Goal: Information Seeking & Learning: Learn about a topic

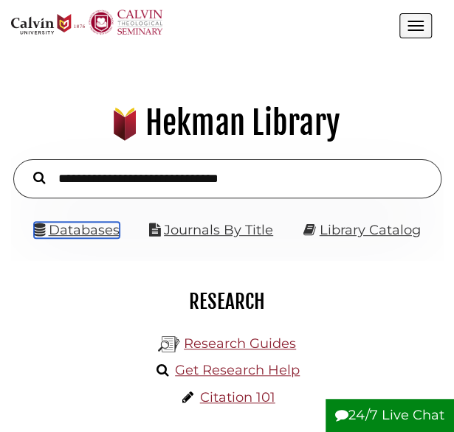
click at [77, 229] on link "Databases" at bounding box center [77, 230] width 86 height 16
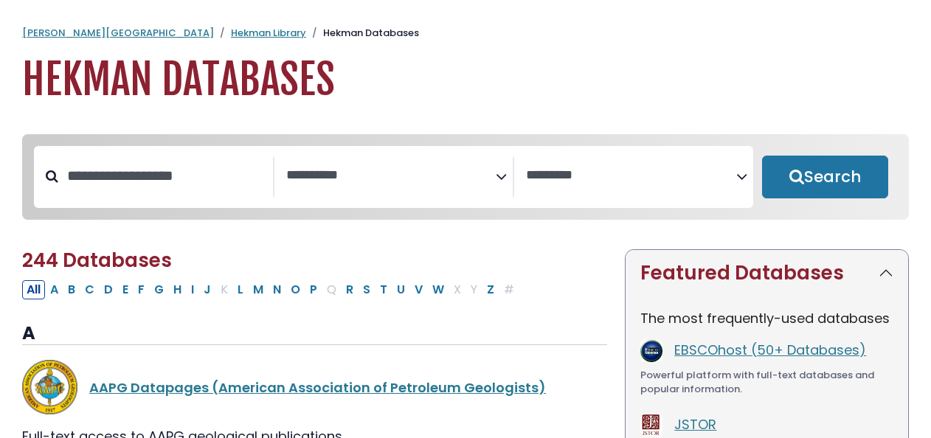
click at [362, 175] on textarea "Search" at bounding box center [391, 175] width 210 height 15
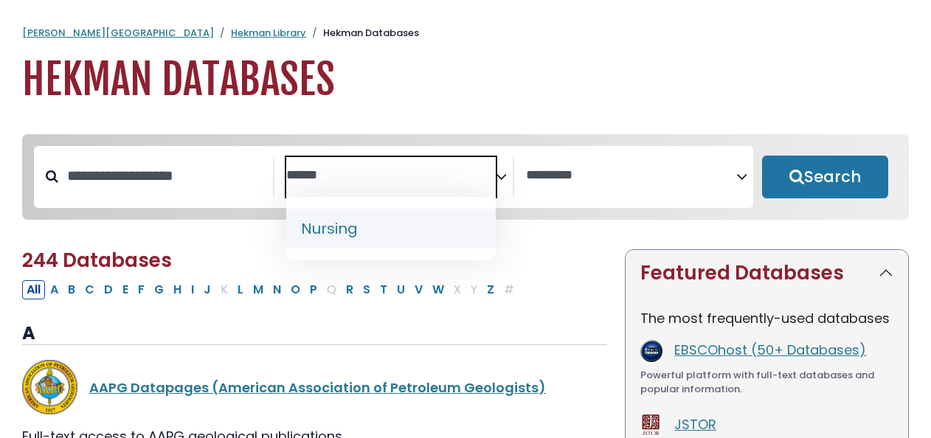
type textarea "******"
select select "*****"
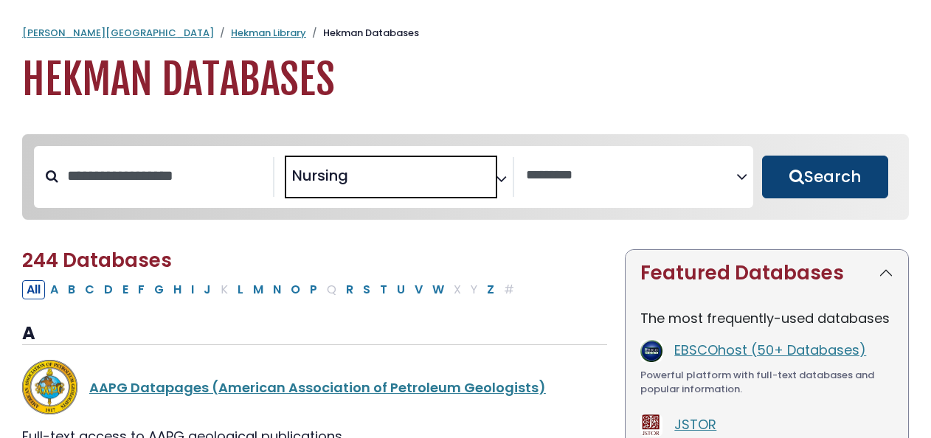
click at [457, 192] on button "Search" at bounding box center [825, 177] width 126 height 43
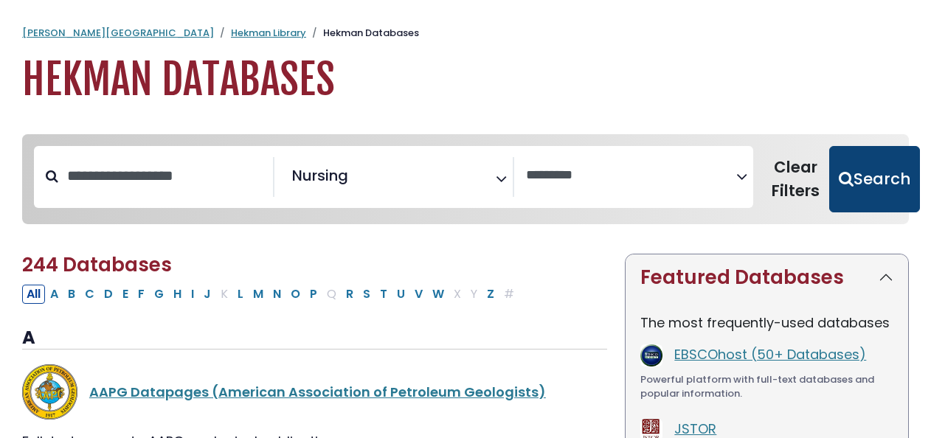
select select "Database Vendors Filter"
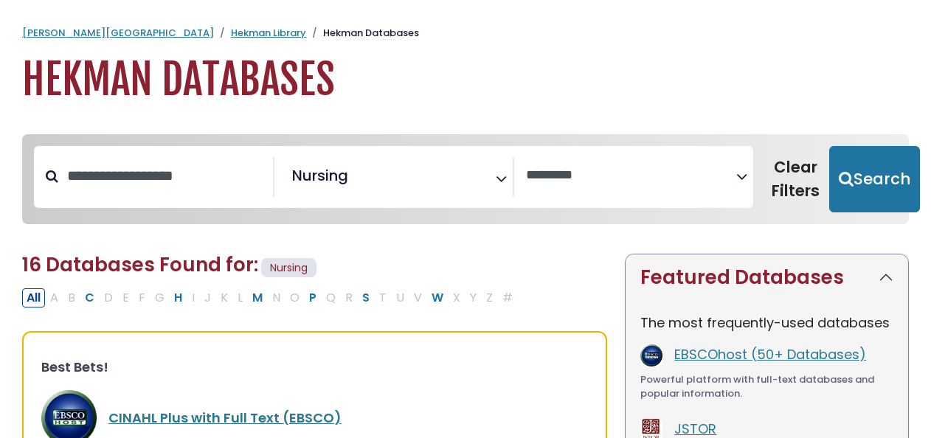
scroll to position [110, 0]
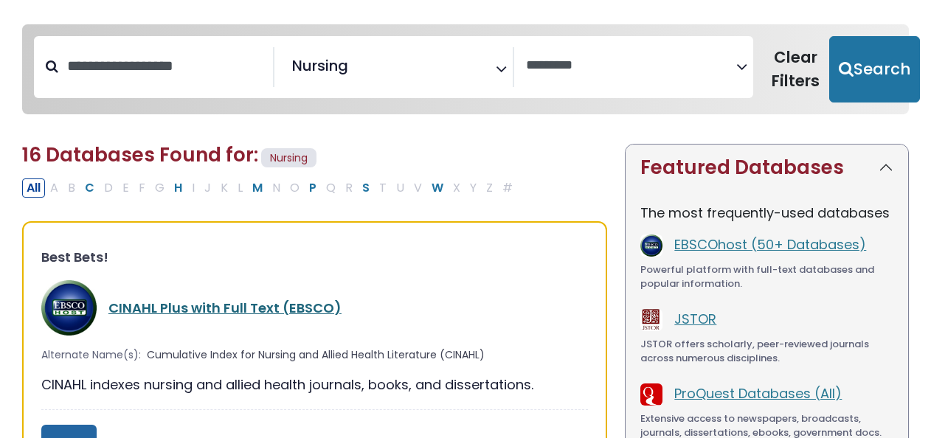
click at [229, 311] on link "CINAHL Plus with Full Text (EBSCO)" at bounding box center [224, 308] width 233 height 18
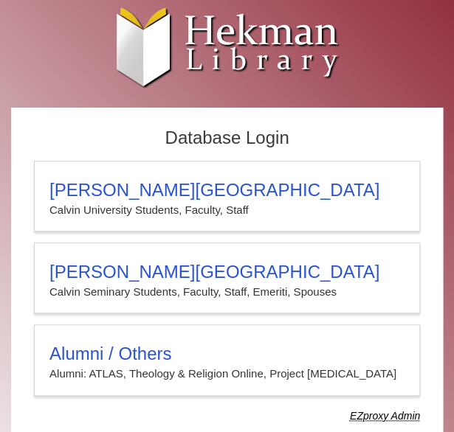
scroll to position [37, 0]
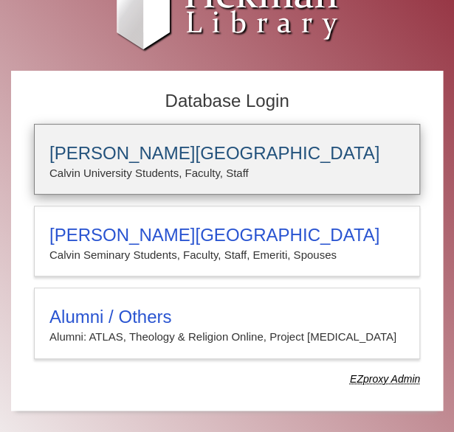
type input "**********"
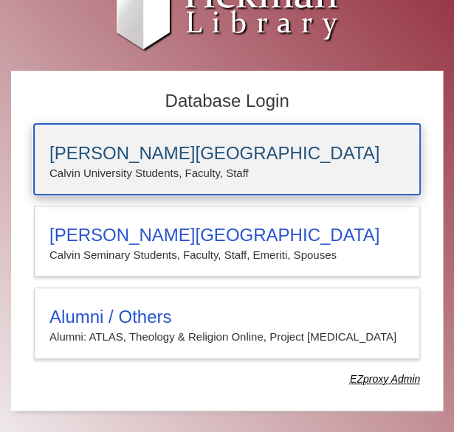
click at [138, 153] on h3 "[PERSON_NAME][GEOGRAPHIC_DATA]" at bounding box center [226, 153] width 355 height 21
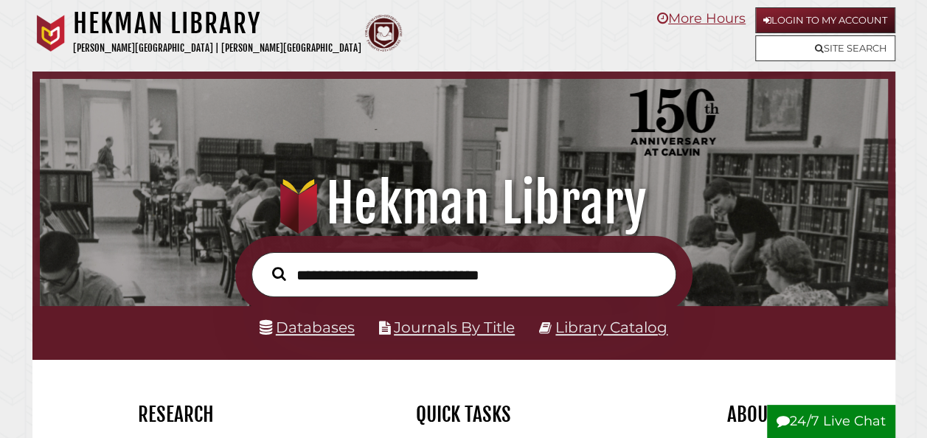
scroll to position [280, 841]
click at [304, 320] on li "Databases" at bounding box center [307, 328] width 95 height 26
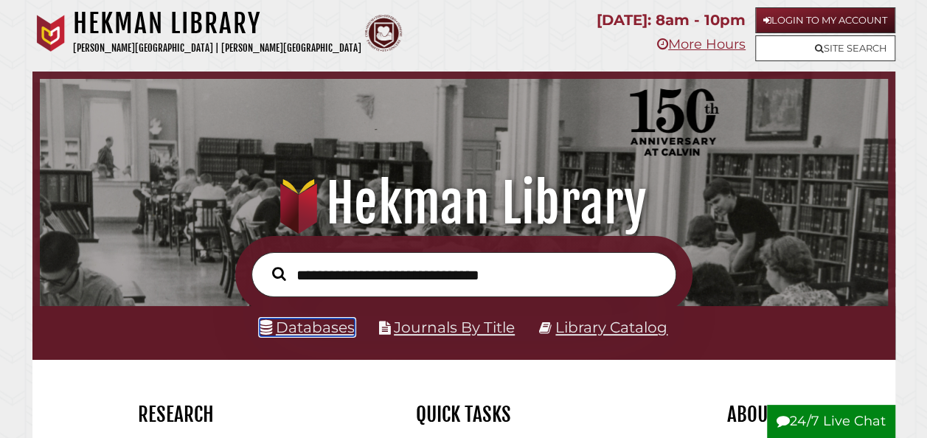
click at [304, 326] on link "Databases" at bounding box center [307, 328] width 95 height 18
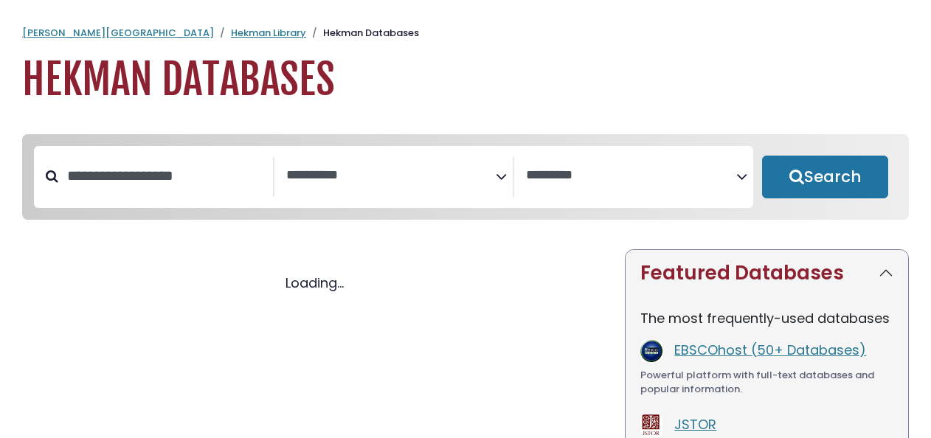
select select "Database Subject Filter"
select select "Database Vendors Filter"
select select "Database Subject Filter"
select select "Database Vendors Filter"
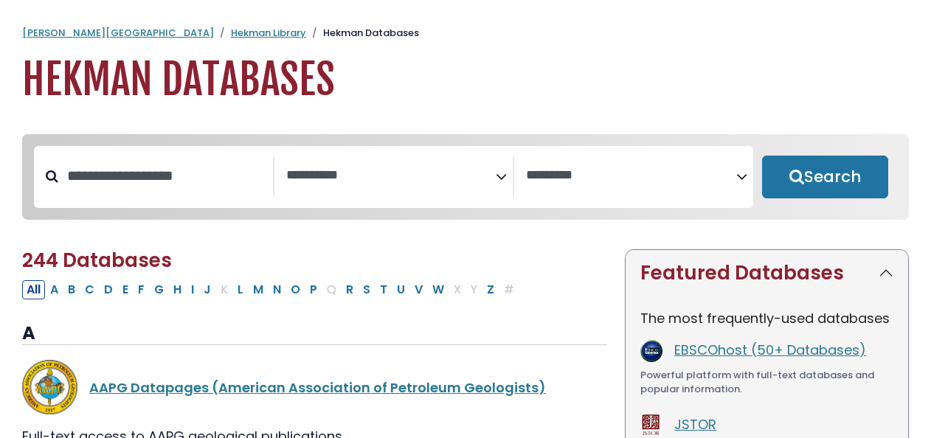
click at [400, 184] on span "Search filters" at bounding box center [391, 177] width 210 height 40
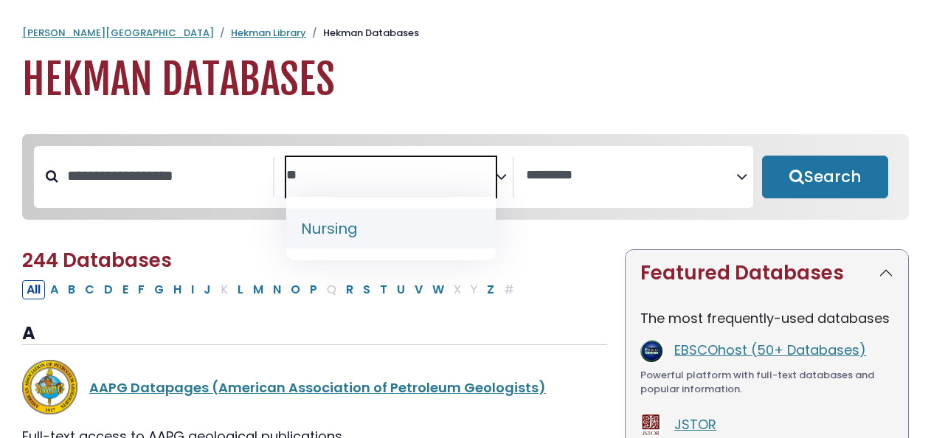
type textarea "**"
select select "*****"
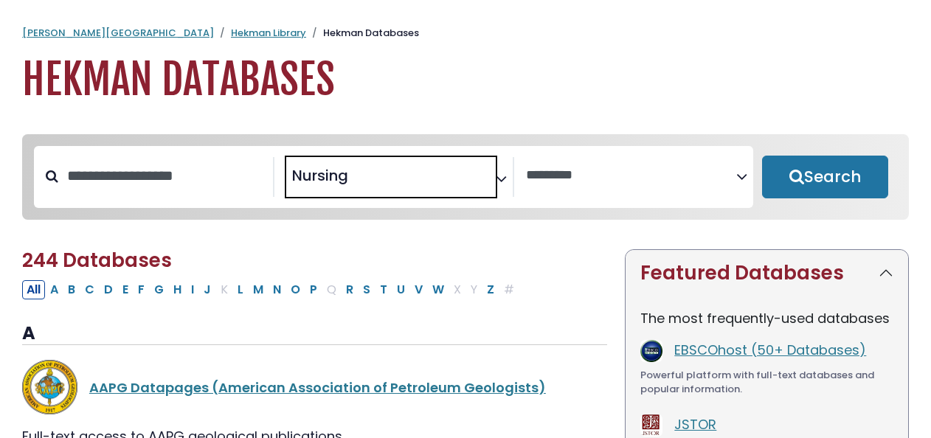
scroll to position [538, 0]
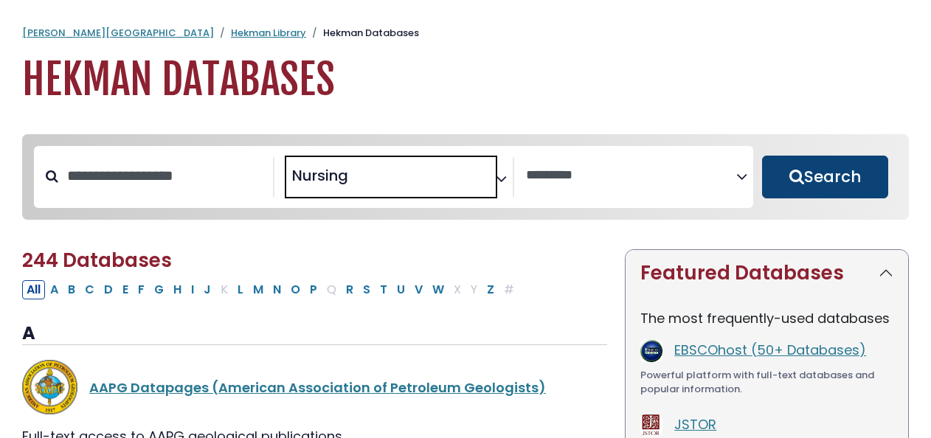
click at [828, 166] on button "Search" at bounding box center [825, 177] width 126 height 43
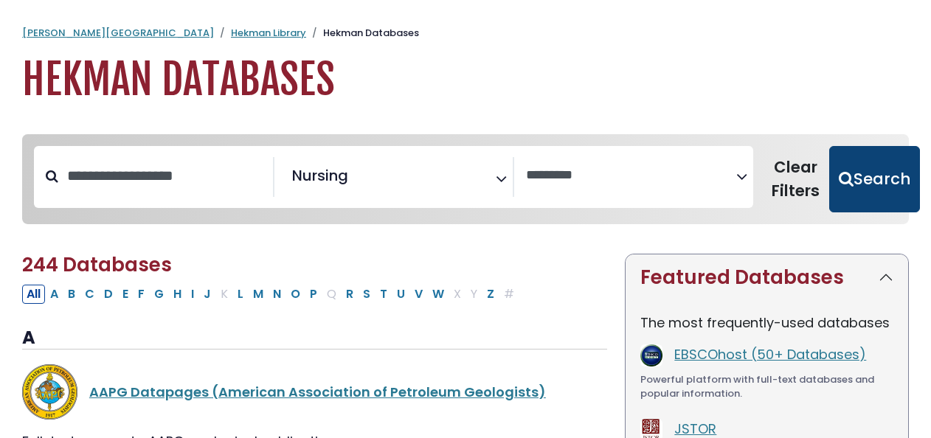
select select "Database Vendors Filter"
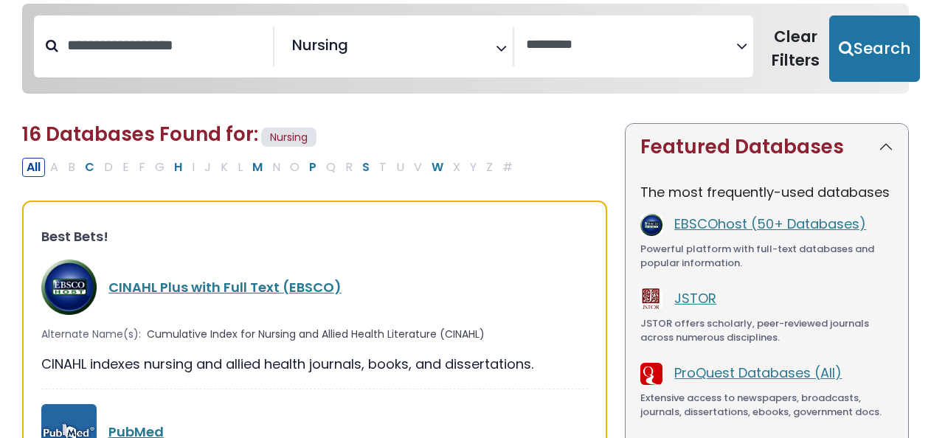
scroll to position [134, 0]
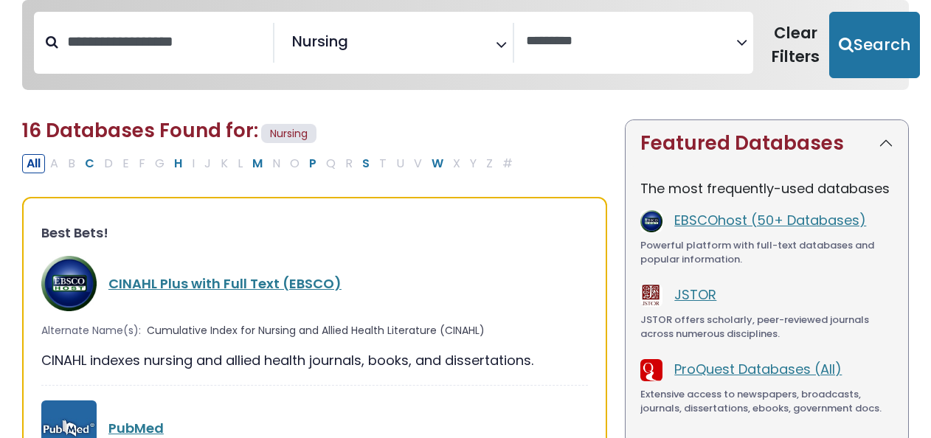
click at [209, 271] on div "CINAHL Plus with Full Text (EBSCO)" at bounding box center [314, 283] width 547 height 55
click at [209, 278] on link "CINAHL Plus with Full Text (EBSCO)" at bounding box center [224, 283] width 233 height 18
